Goal: Find specific page/section: Find specific page/section

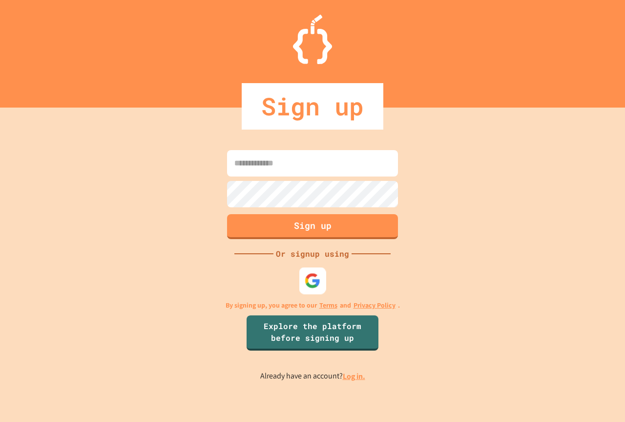
click at [317, 285] on img at bounding box center [313, 280] width 16 height 16
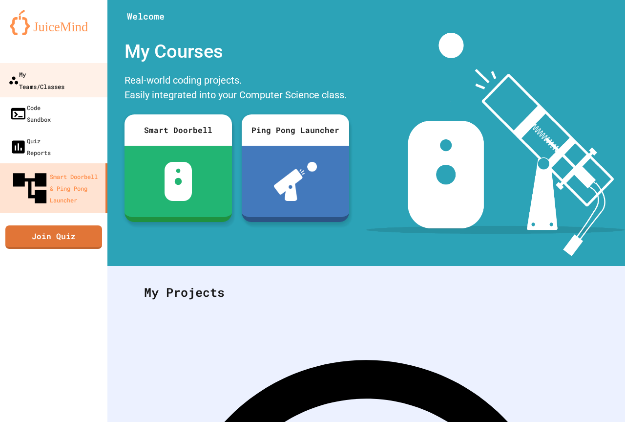
click at [56, 83] on link "My Teams/Classes" at bounding box center [54, 80] width 111 height 34
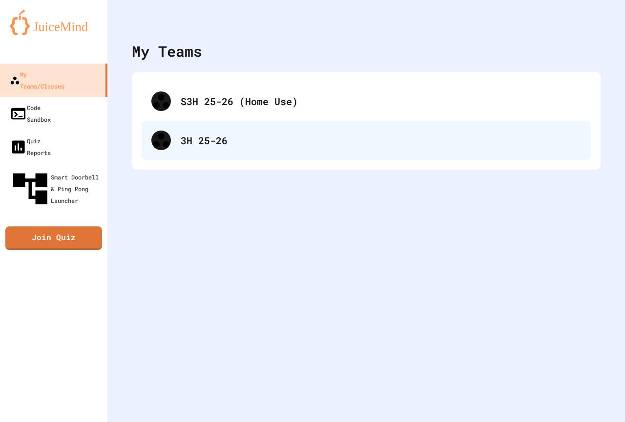
click at [217, 135] on div "3H 25-26" at bounding box center [381, 140] width 401 height 15
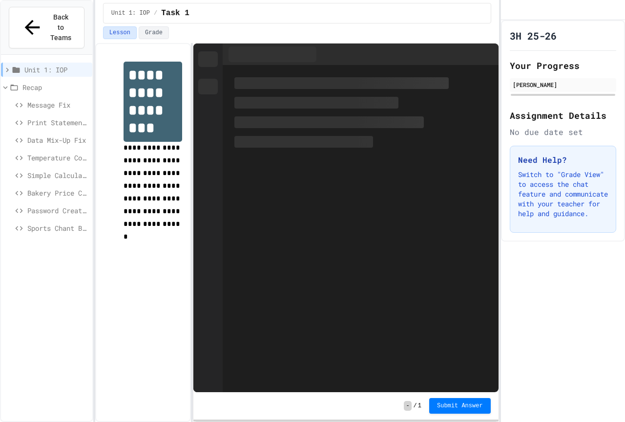
click at [28, 82] on span "Recap" at bounding box center [55, 87] width 66 height 10
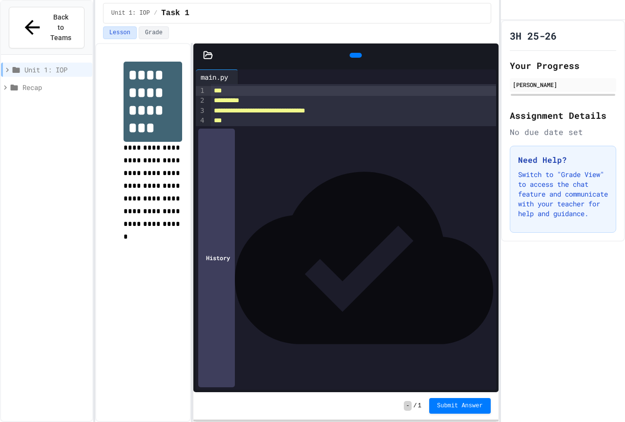
click at [50, 80] on div "Recap" at bounding box center [46, 87] width 91 height 14
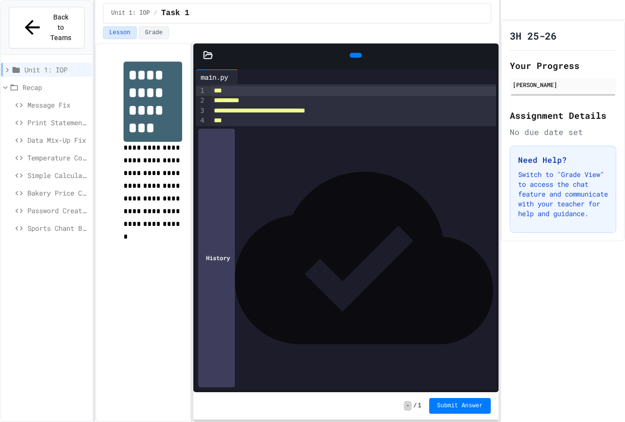
click at [46, 170] on span "Simple Calculator" at bounding box center [57, 175] width 61 height 10
